Goal: Answer question/provide support

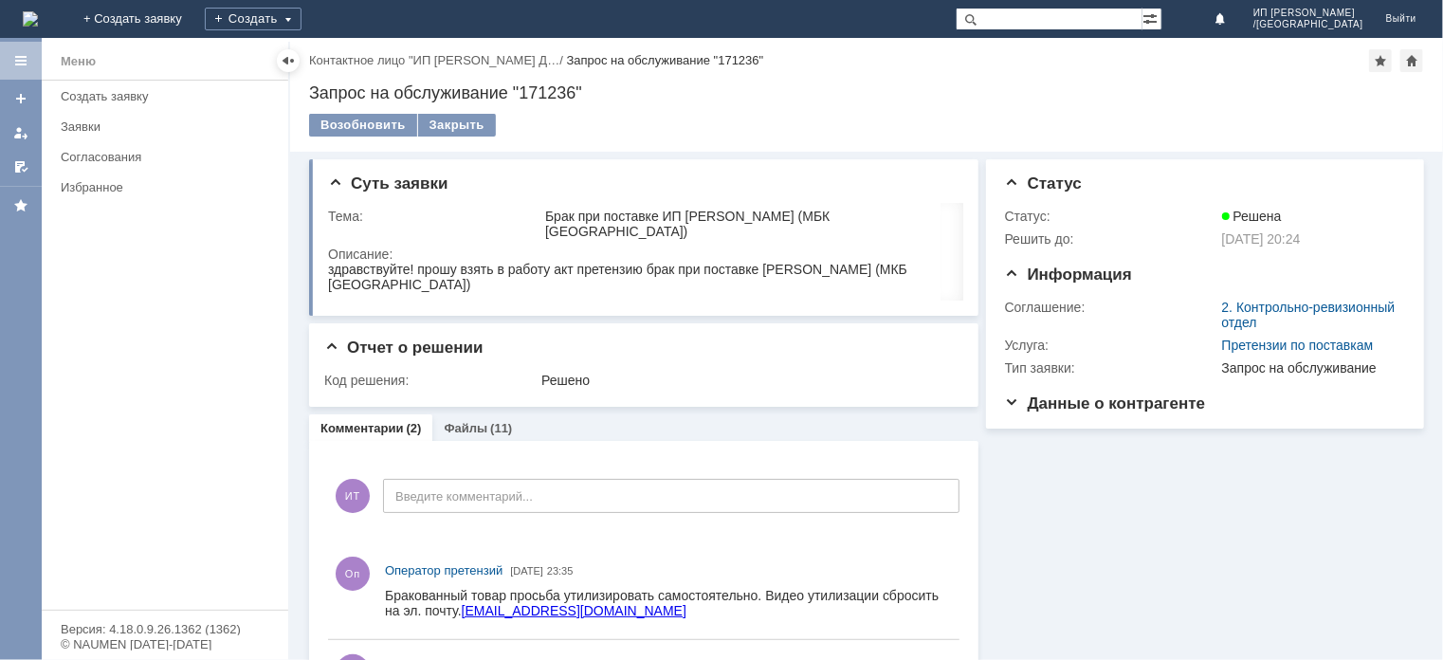
click at [1435, 98] on div "Назад | Контактное лицо "ИП [PERSON_NAME] Д… / Запрос на обслуживание "171236" …" at bounding box center [866, 95] width 1153 height 114
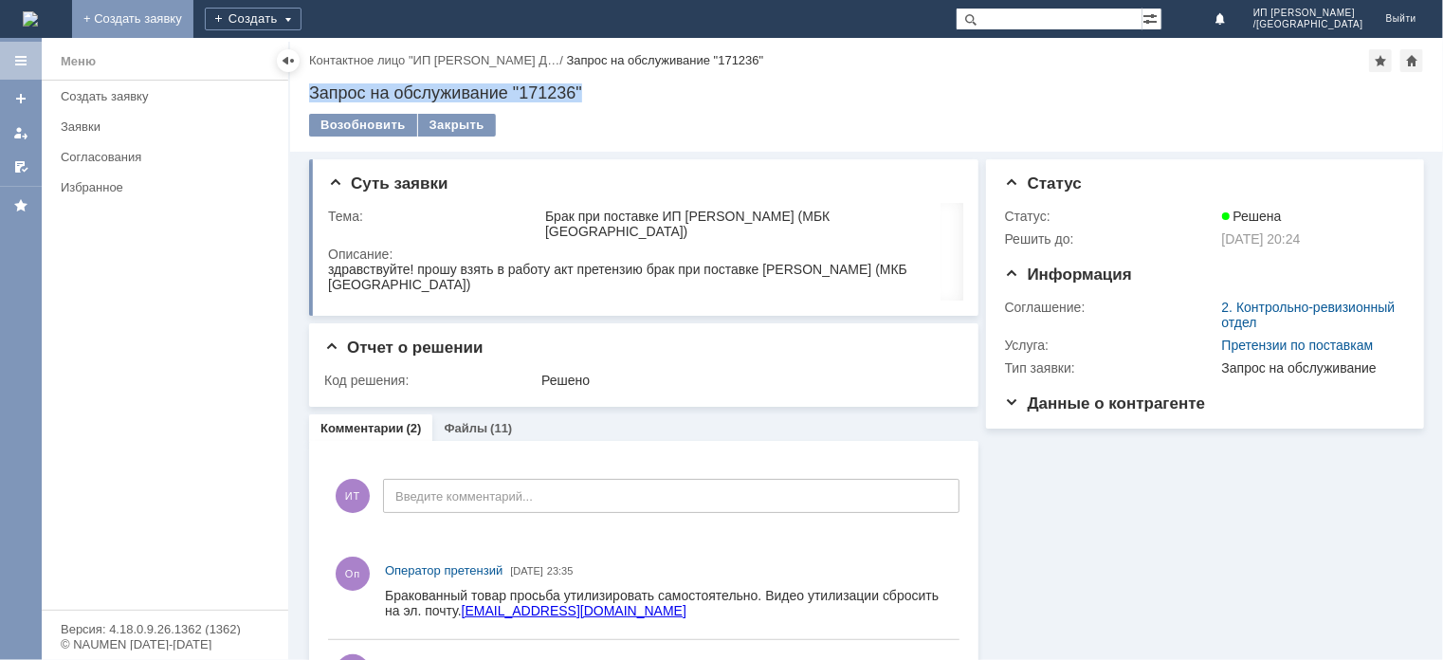
click at [193, 21] on link "+ Создать заявку" at bounding box center [132, 19] width 121 height 38
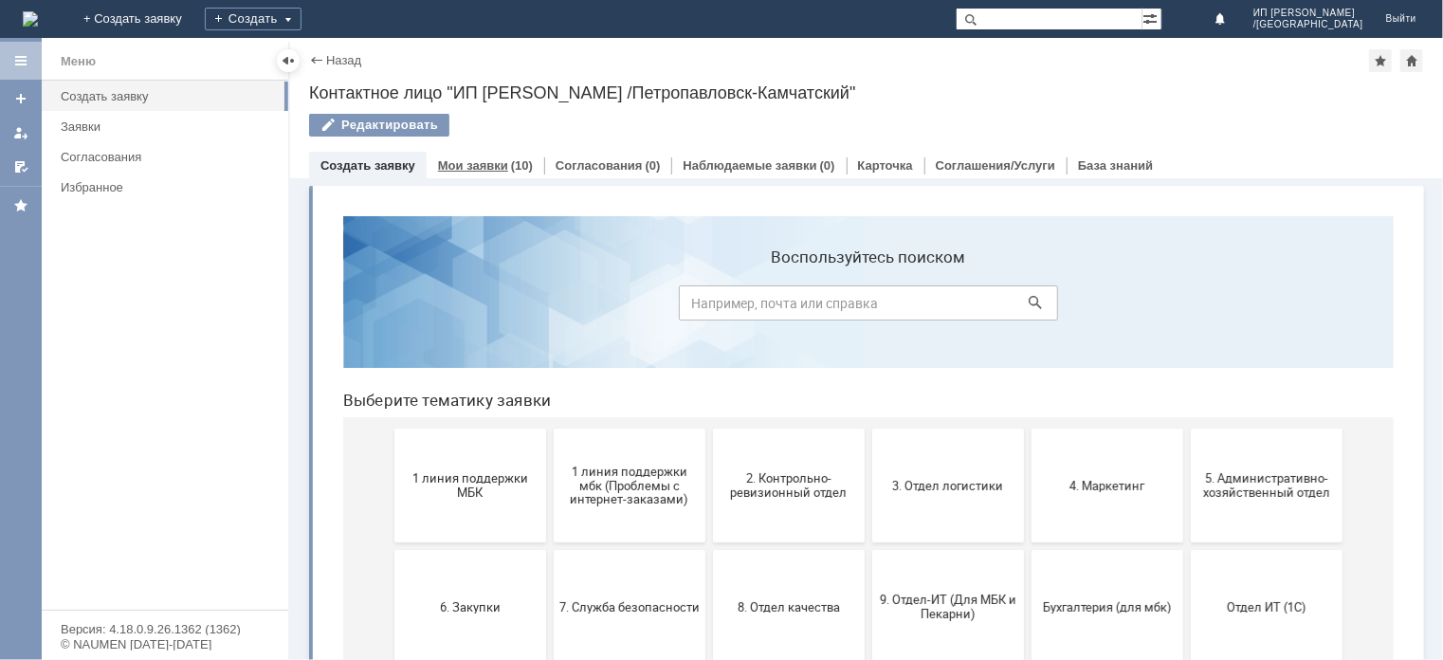
click at [498, 170] on link "Мои заявки" at bounding box center [473, 165] width 70 height 14
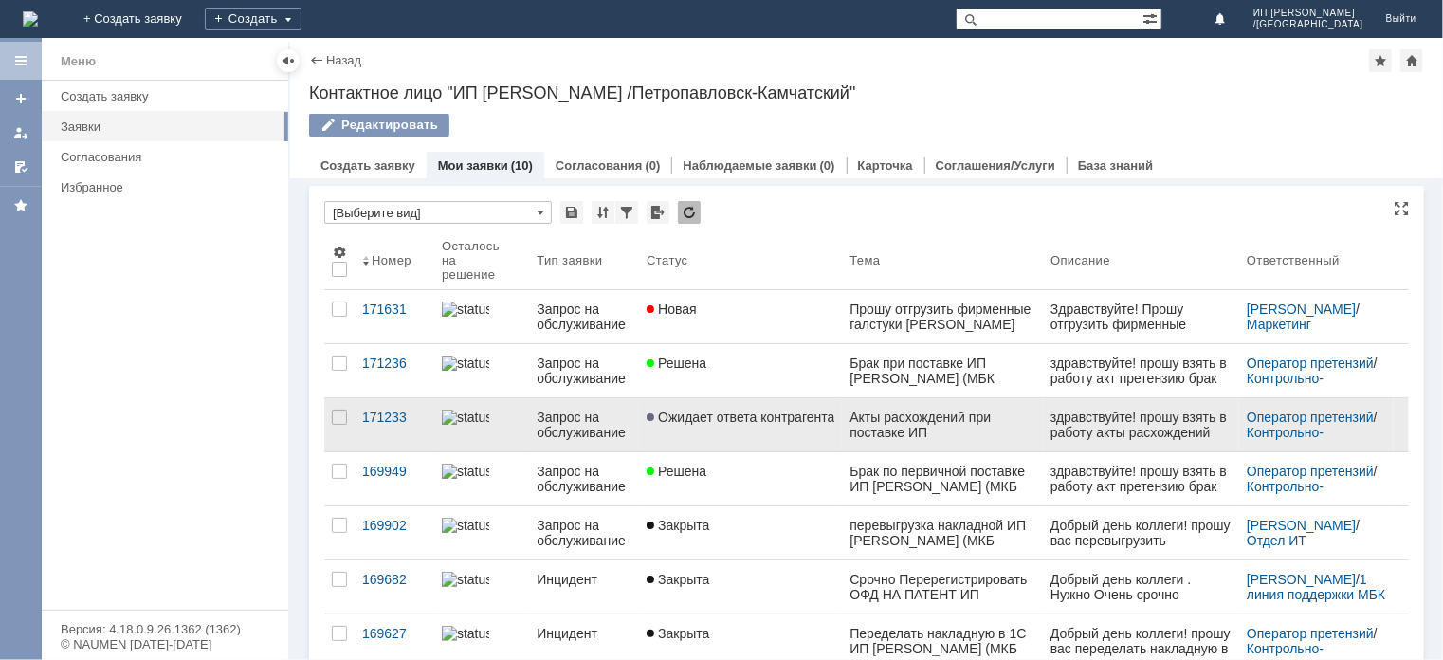
click at [733, 431] on link "Ожидает ответа контрагента" at bounding box center [740, 424] width 203 height 53
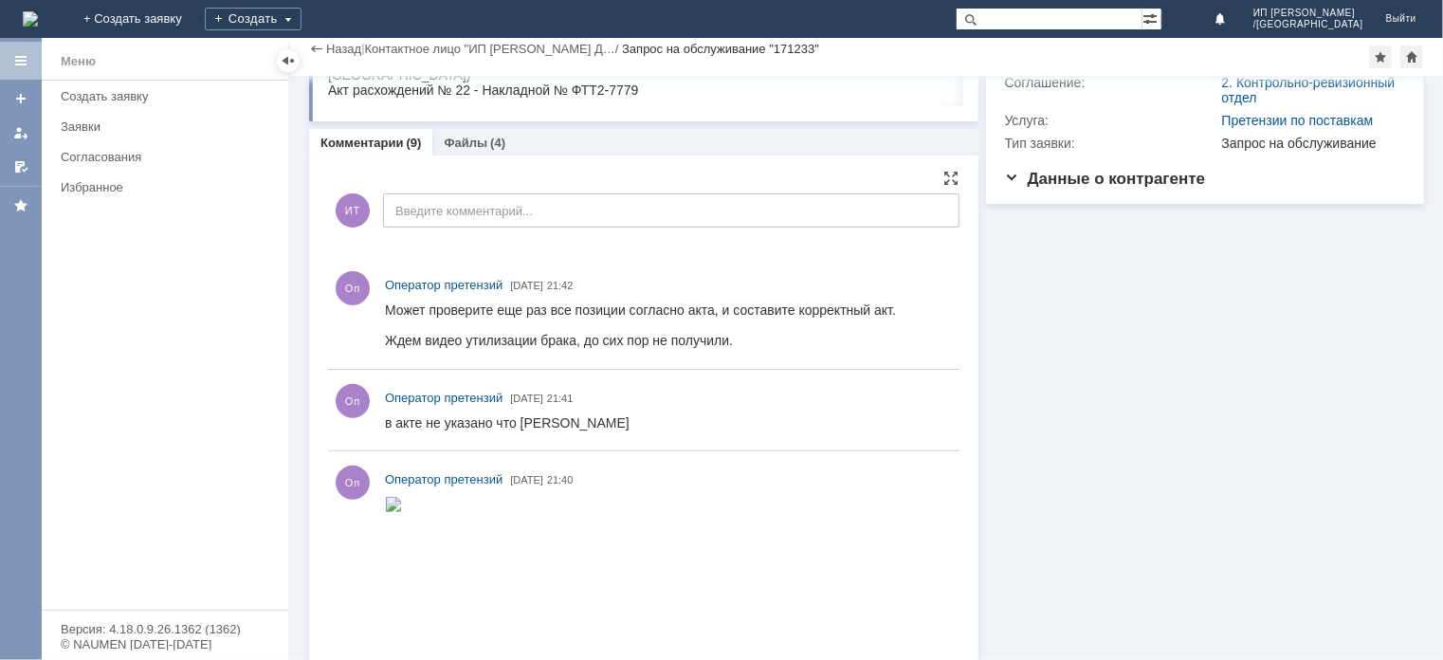
scroll to position [112, 0]
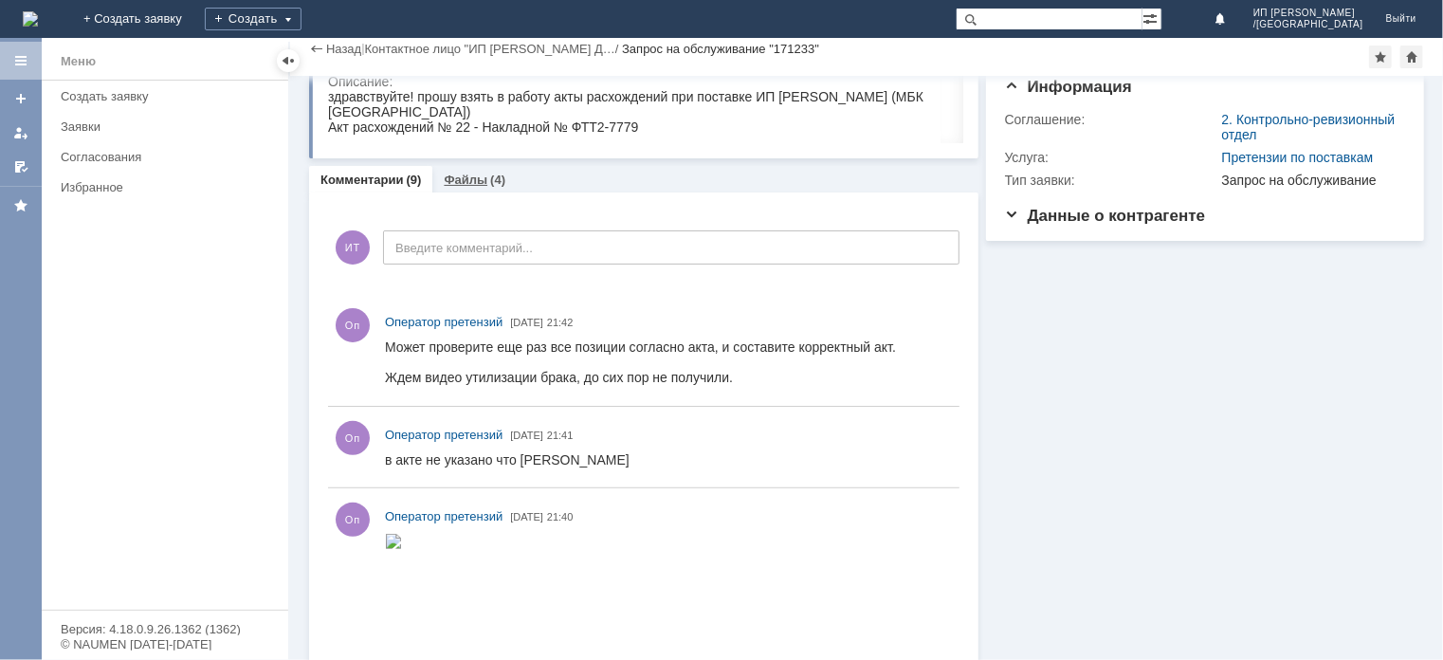
click at [474, 184] on link "Файлы" at bounding box center [466, 180] width 44 height 14
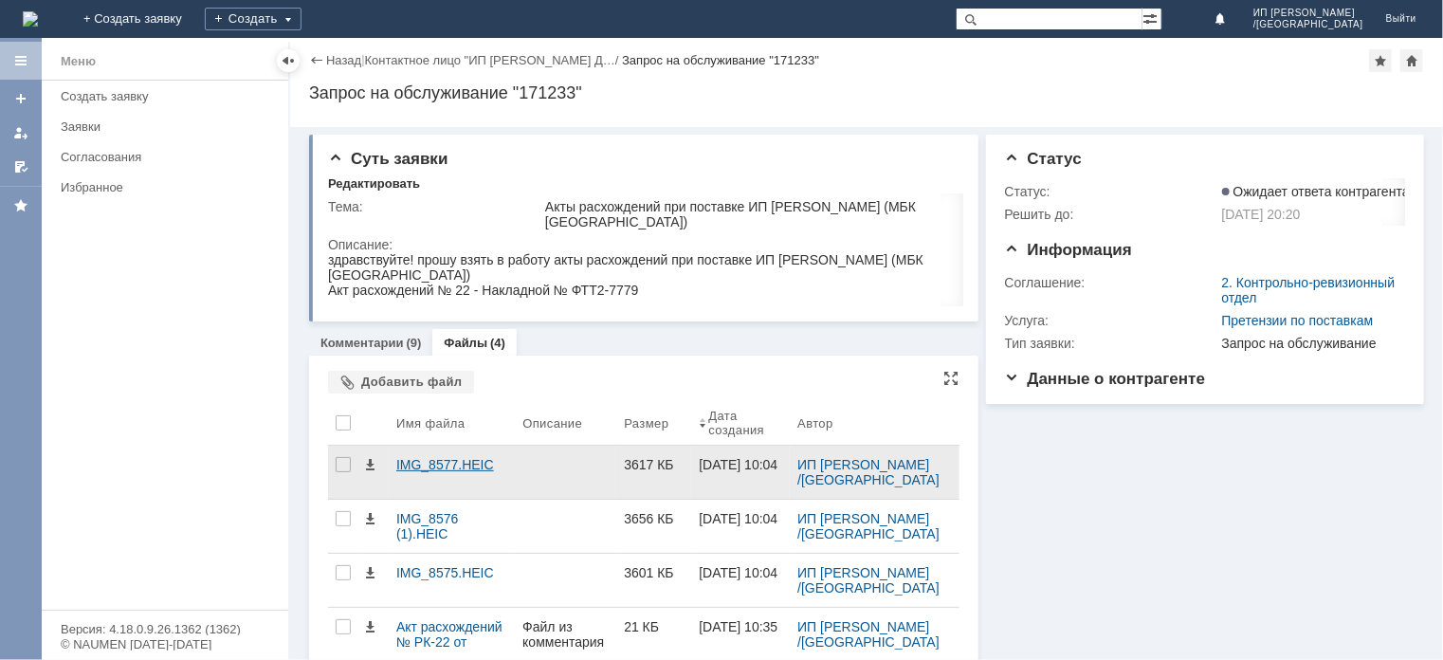
click at [444, 462] on div "IMG_8577.HEIC" at bounding box center [451, 464] width 111 height 15
click at [865, 477] on link "ИП [PERSON_NAME] /[GEOGRAPHIC_DATA]" at bounding box center [868, 472] width 142 height 30
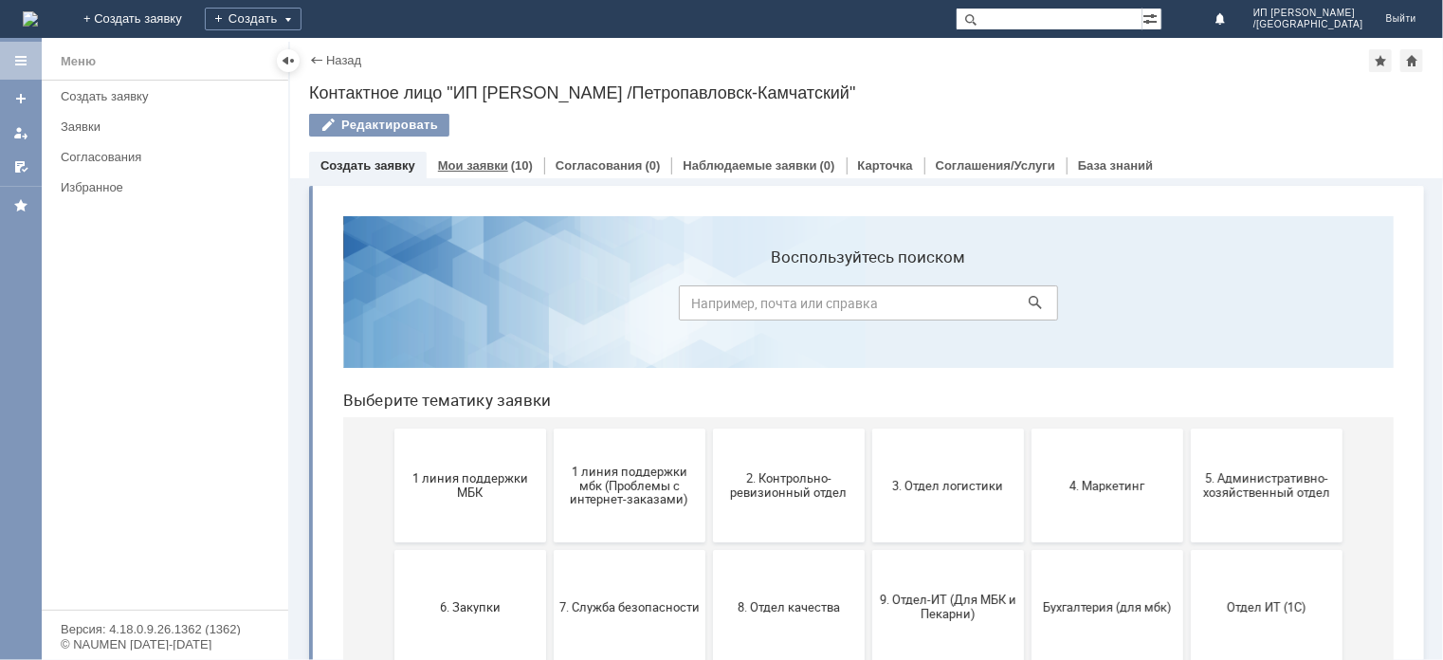
click at [503, 162] on div "Мои заявки (10)" at bounding box center [485, 165] width 95 height 12
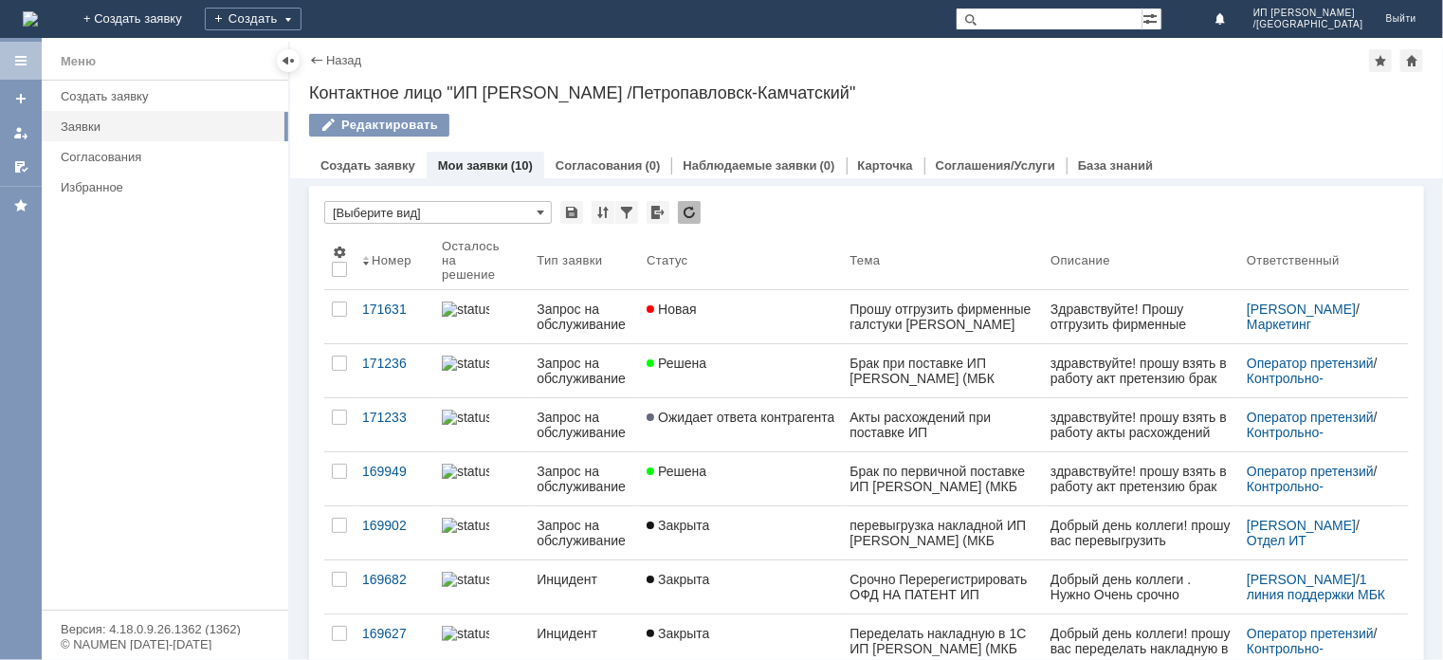
click at [1260, 100] on div "Контактное лицо "ИП [PERSON_NAME] /Петропавловск-Камчатский"" at bounding box center [866, 92] width 1115 height 19
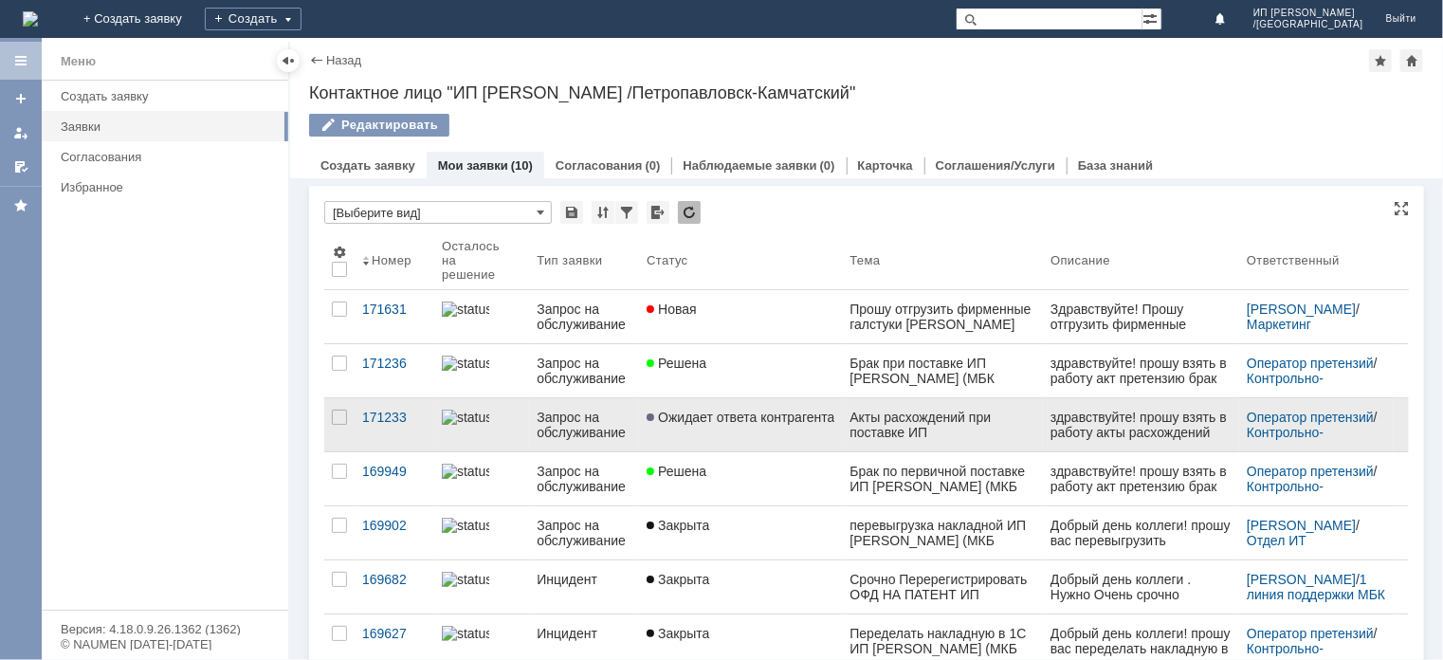
click at [740, 411] on span "Ожидает ответа контрагента" at bounding box center [741, 417] width 188 height 15
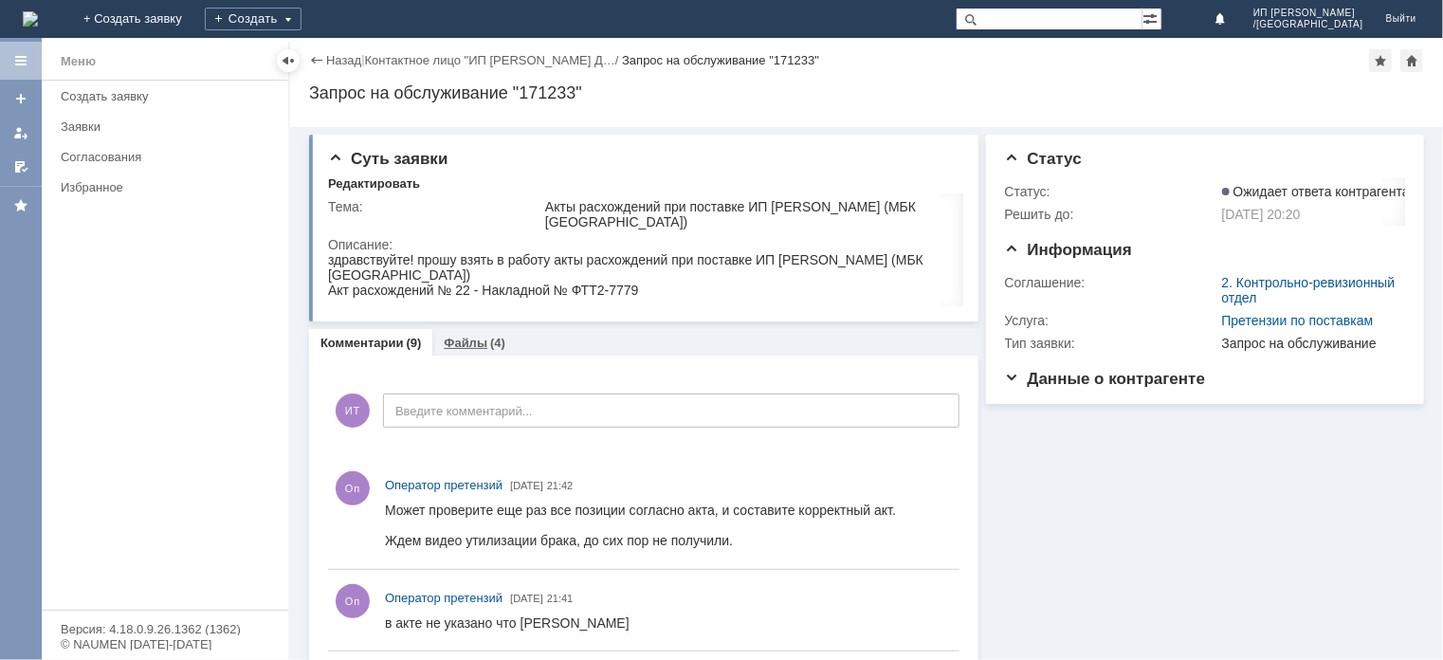
click at [483, 340] on div "Файлы (4)" at bounding box center [475, 343] width 62 height 12
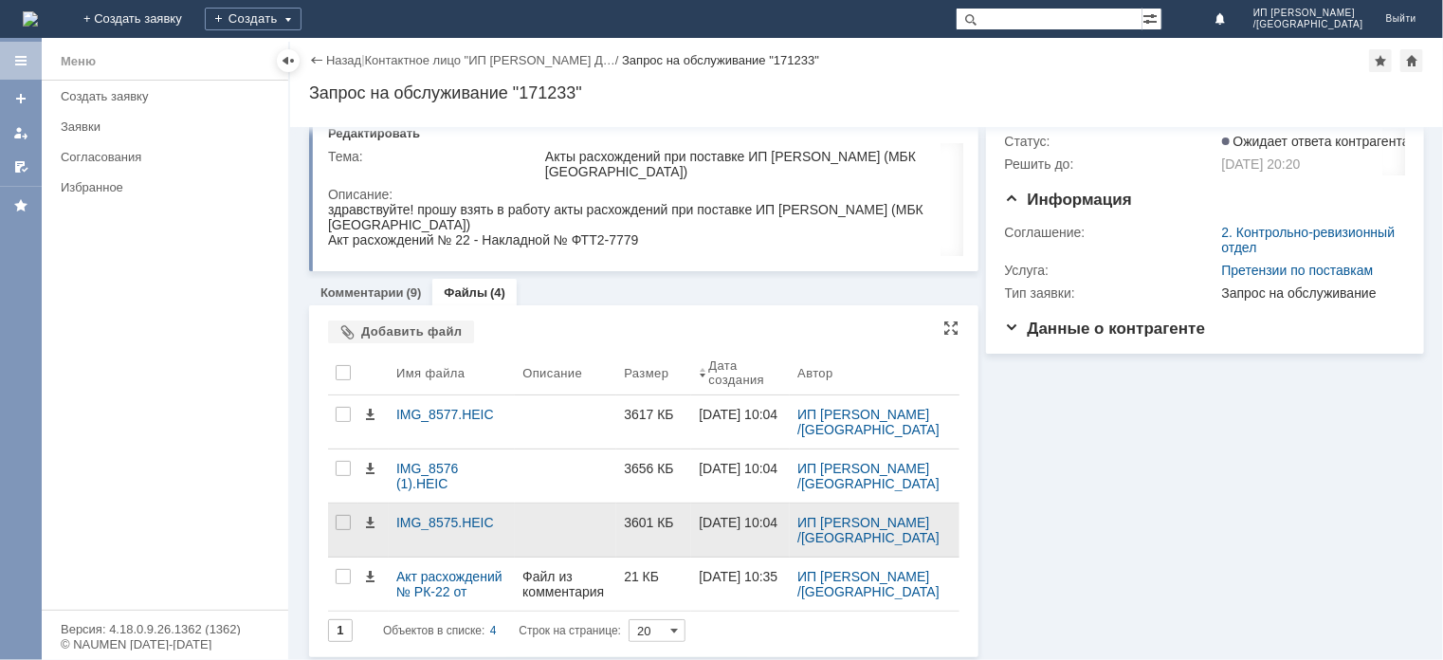
scroll to position [53, 0]
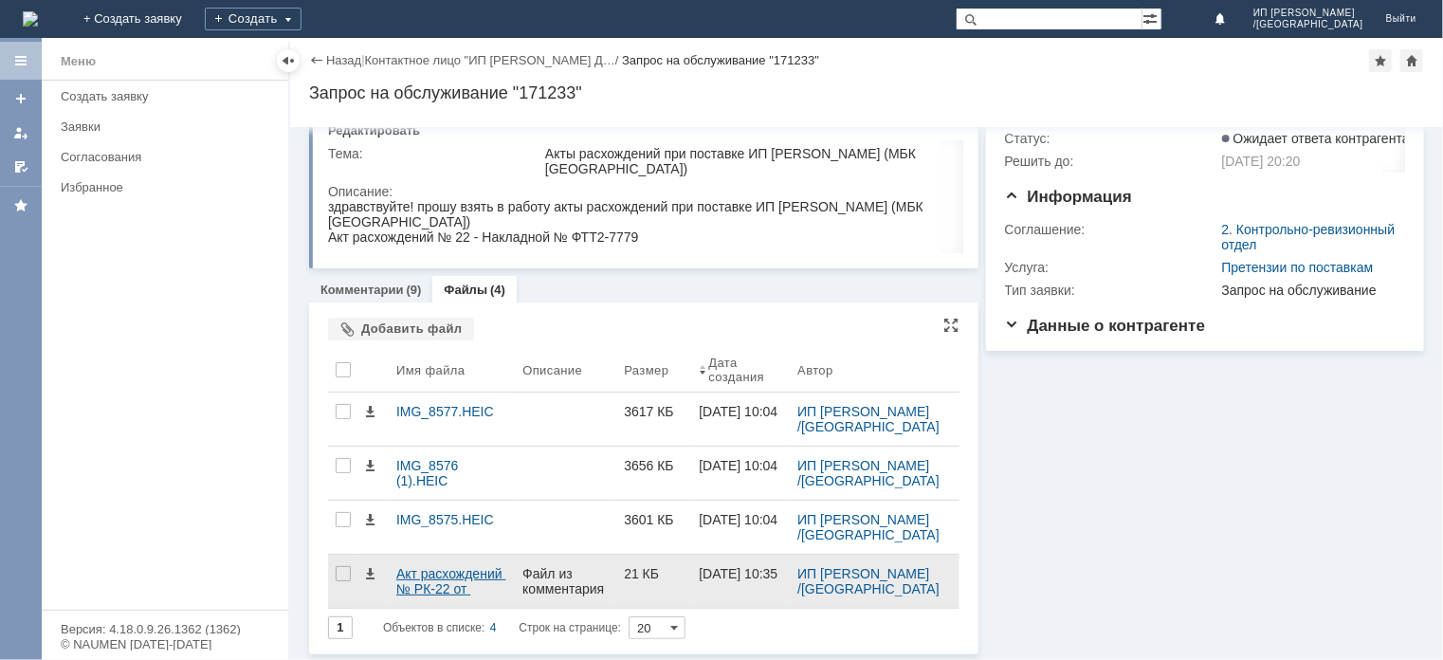
click at [436, 583] on div "Акт расхождений № РК-22 от [DATE].xlsx" at bounding box center [451, 581] width 111 height 30
click at [459, 579] on div "Акт расхождений № РК-22 от [DATE].xlsx" at bounding box center [451, 581] width 111 height 30
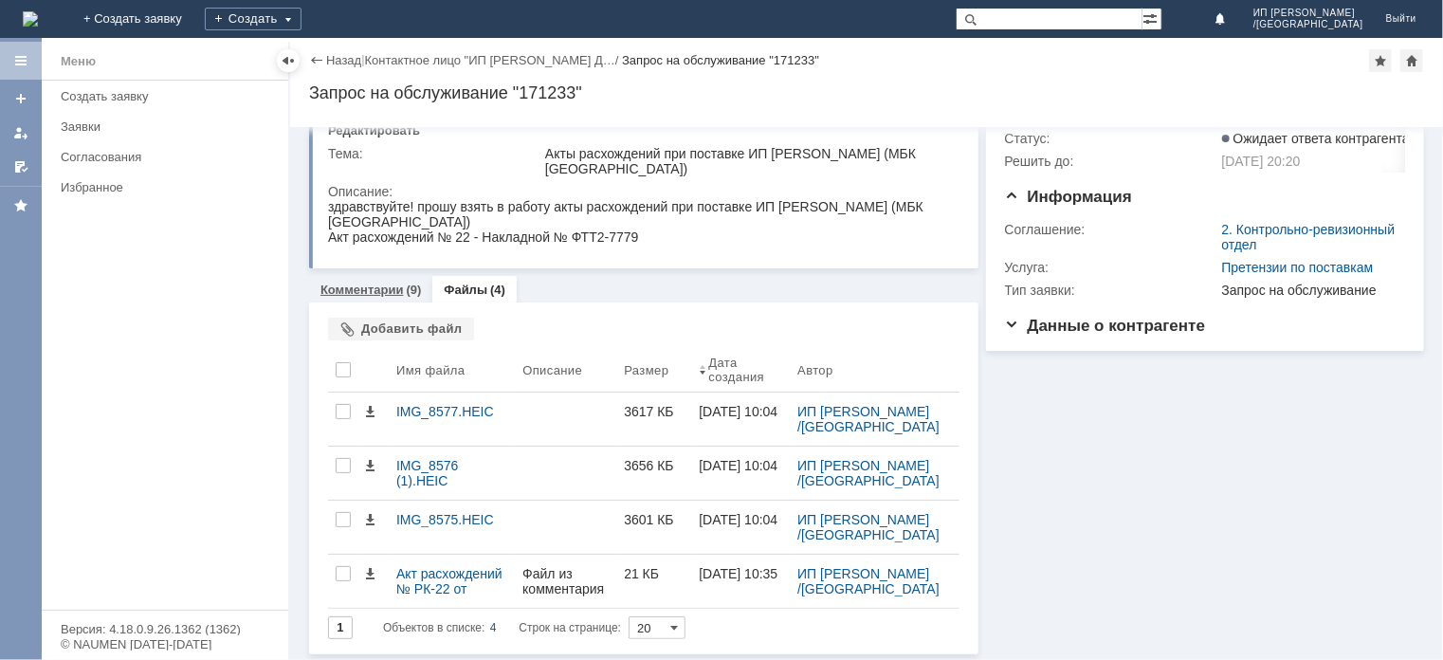
click at [380, 278] on div "Комментарии (9)" at bounding box center [370, 289] width 123 height 27
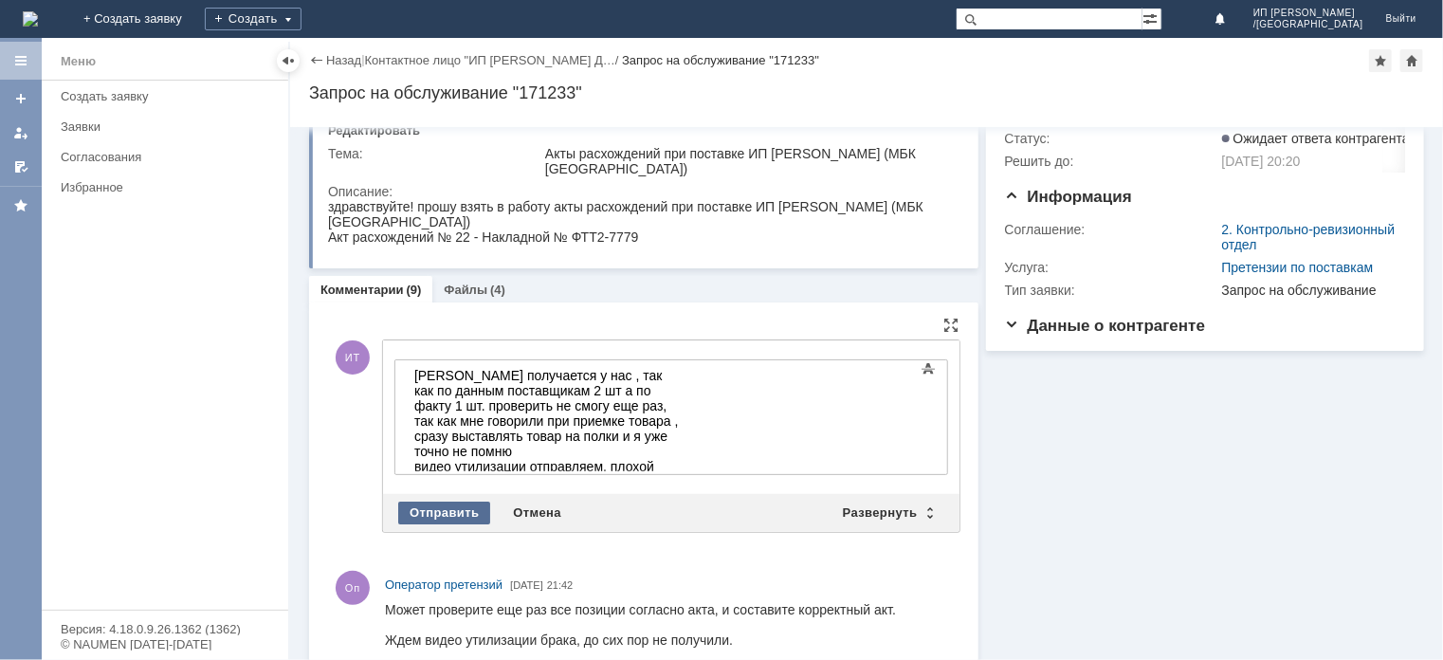
click at [444, 506] on div "Отправить" at bounding box center [444, 512] width 92 height 23
